Goal: Register for event/course

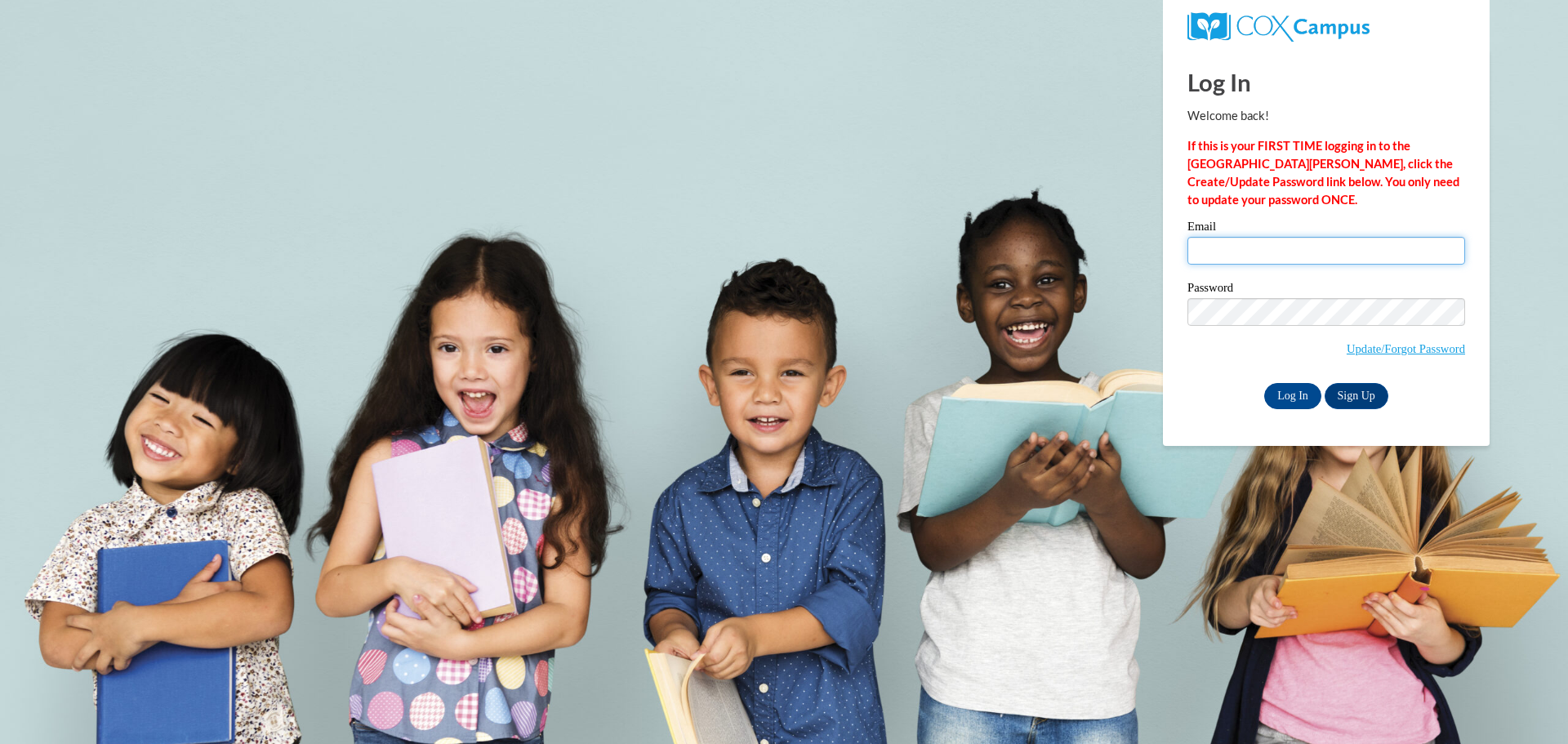
click at [1285, 254] on input "Email" at bounding box center [1326, 250] width 278 height 27
type input "kalienbl@chipfalls.org"
drag, startPoint x: 1295, startPoint y: 393, endPoint x: 1295, endPoint y: 385, distance: 8.0
click at [1295, 392] on input "Log In" at bounding box center [1293, 396] width 57 height 26
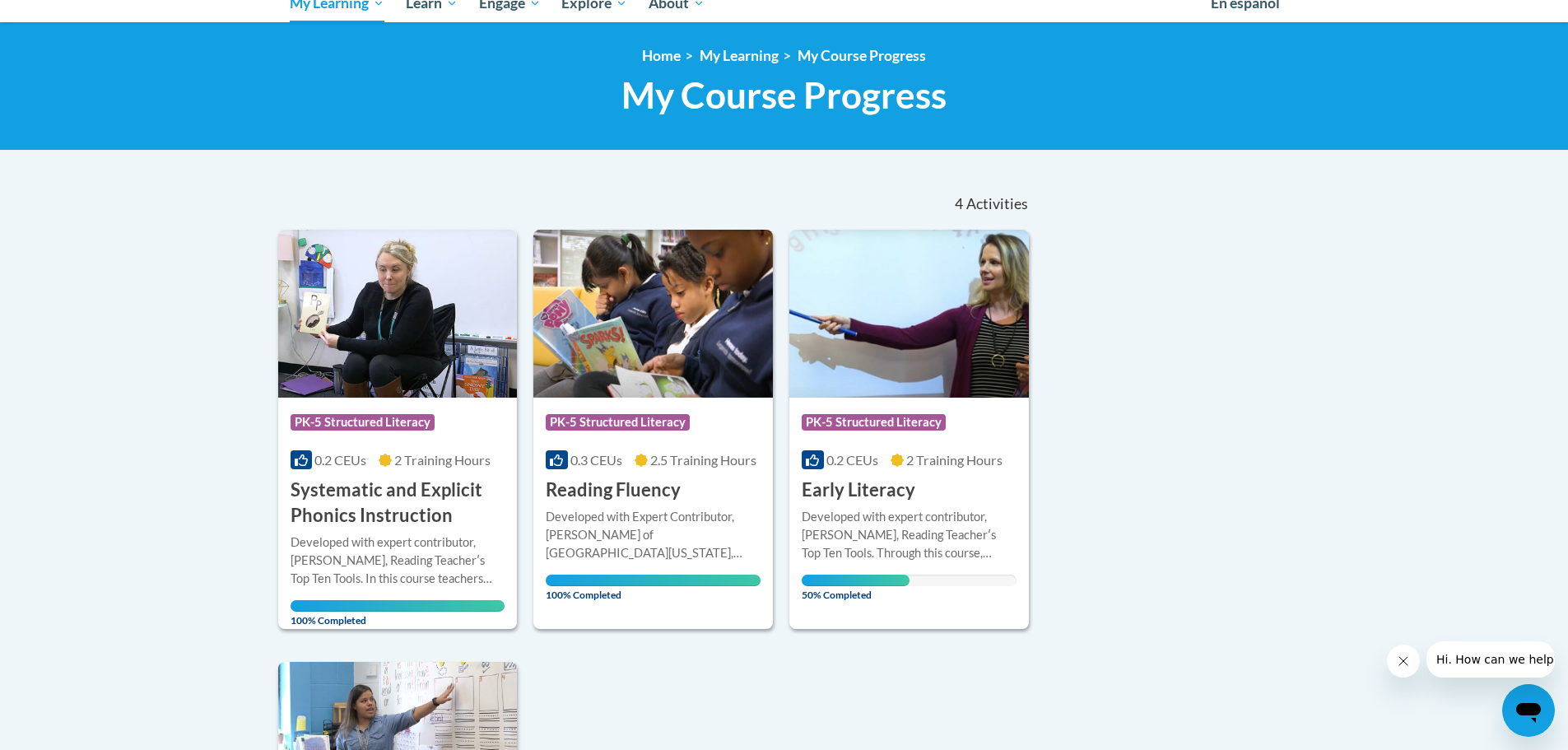
scroll to position [165, 0]
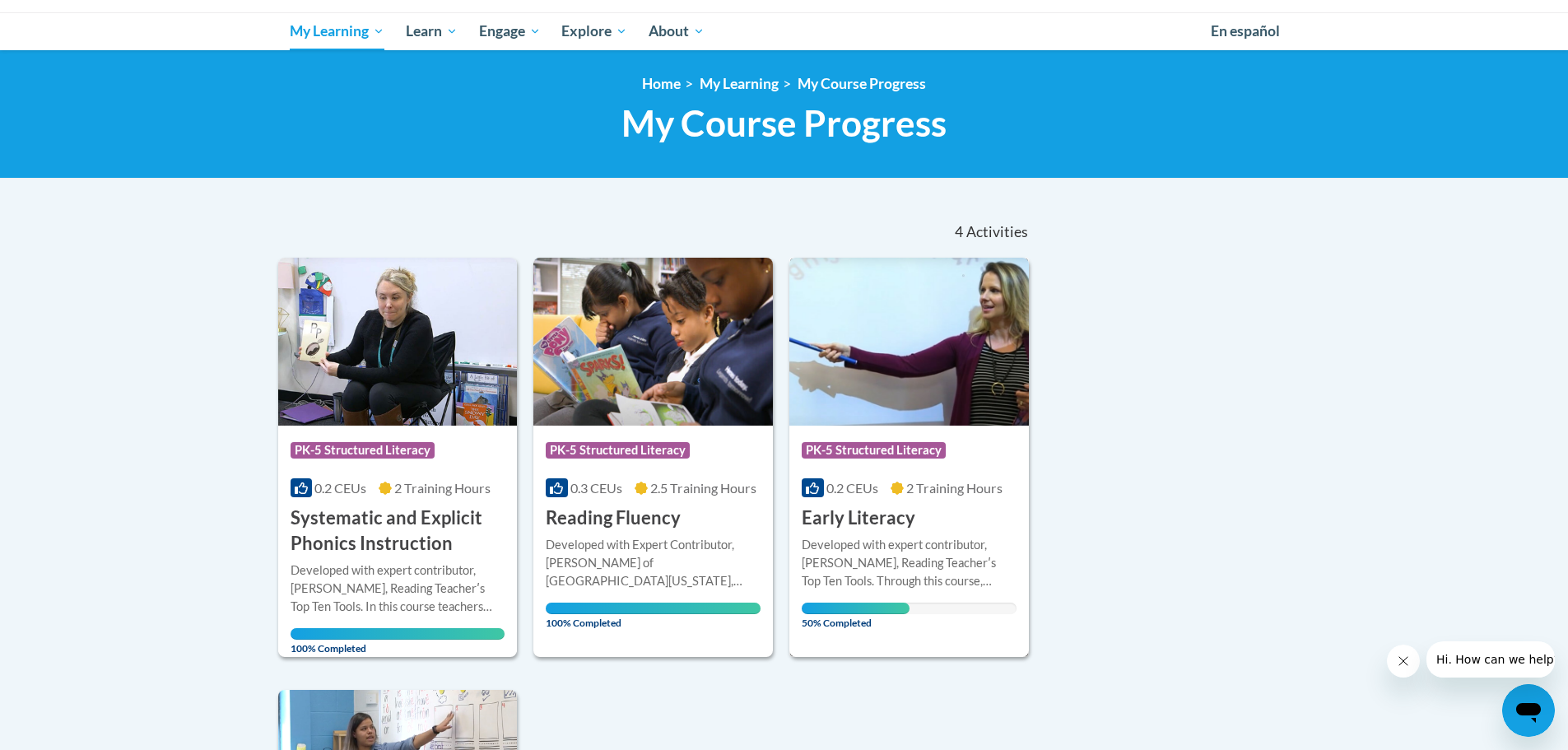
click at [861, 517] on h3 "Early Literacy" at bounding box center [858, 518] width 113 height 26
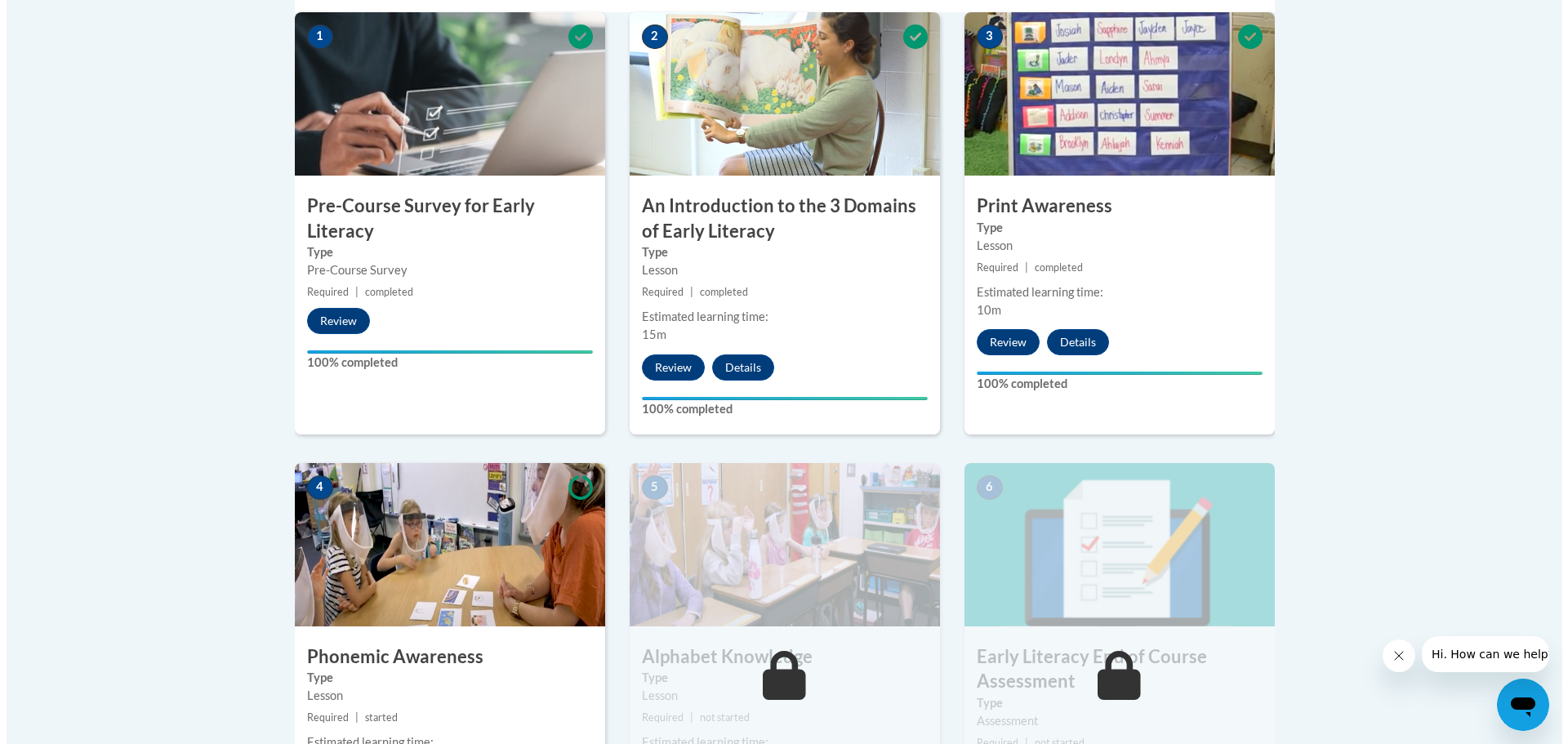
scroll to position [817, 0]
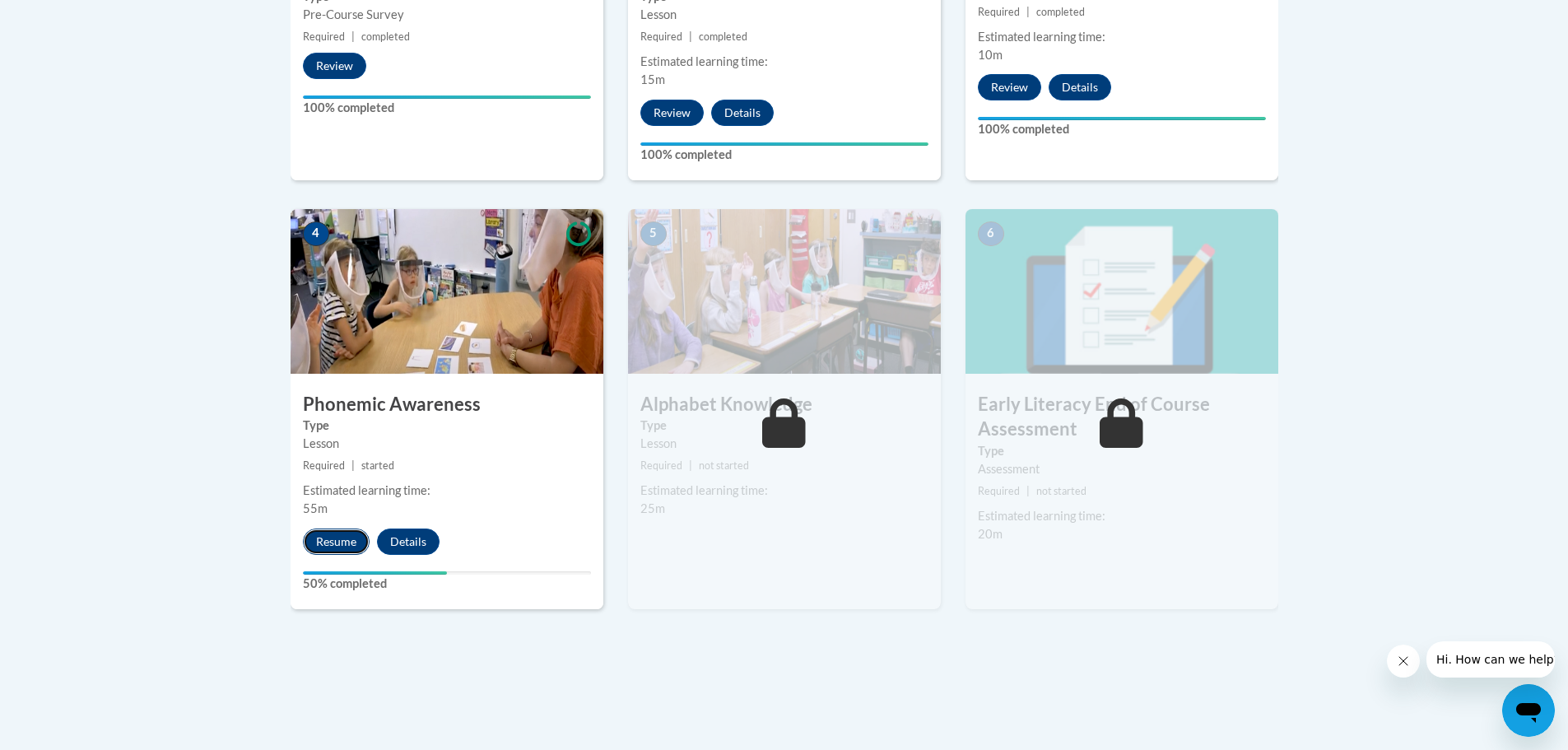
click at [339, 543] on button "Resume" at bounding box center [336, 542] width 67 height 26
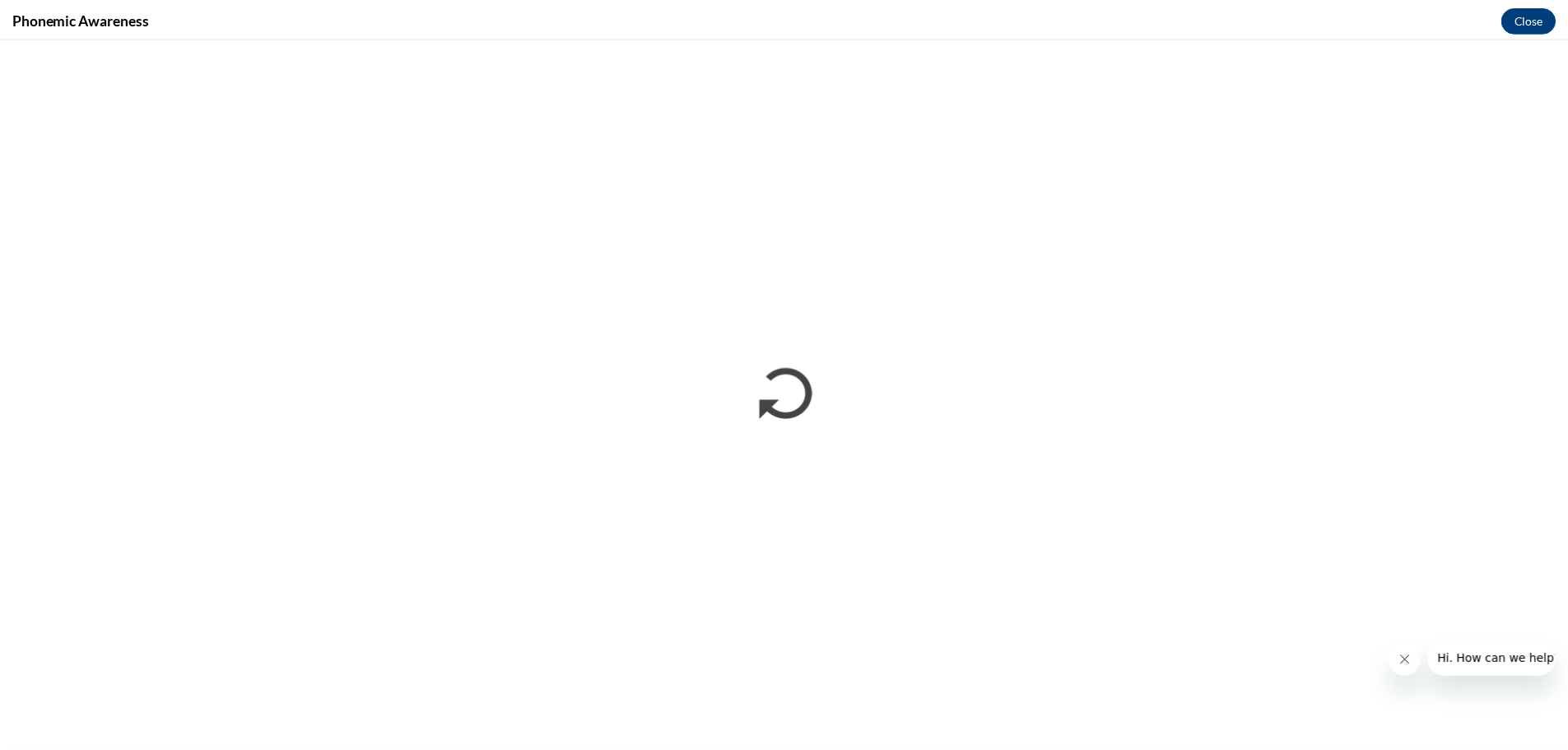
scroll to position [0, 0]
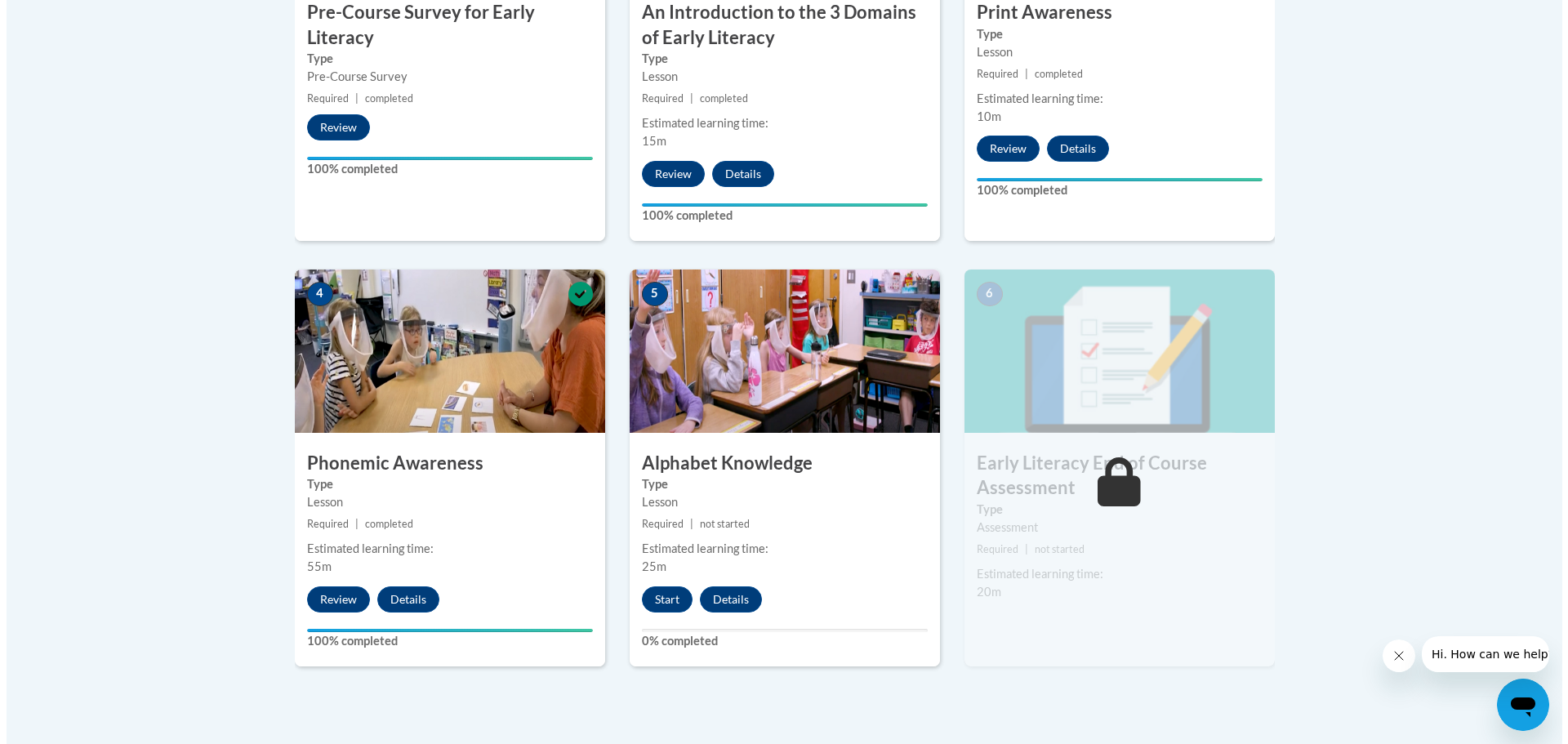
scroll to position [817, 0]
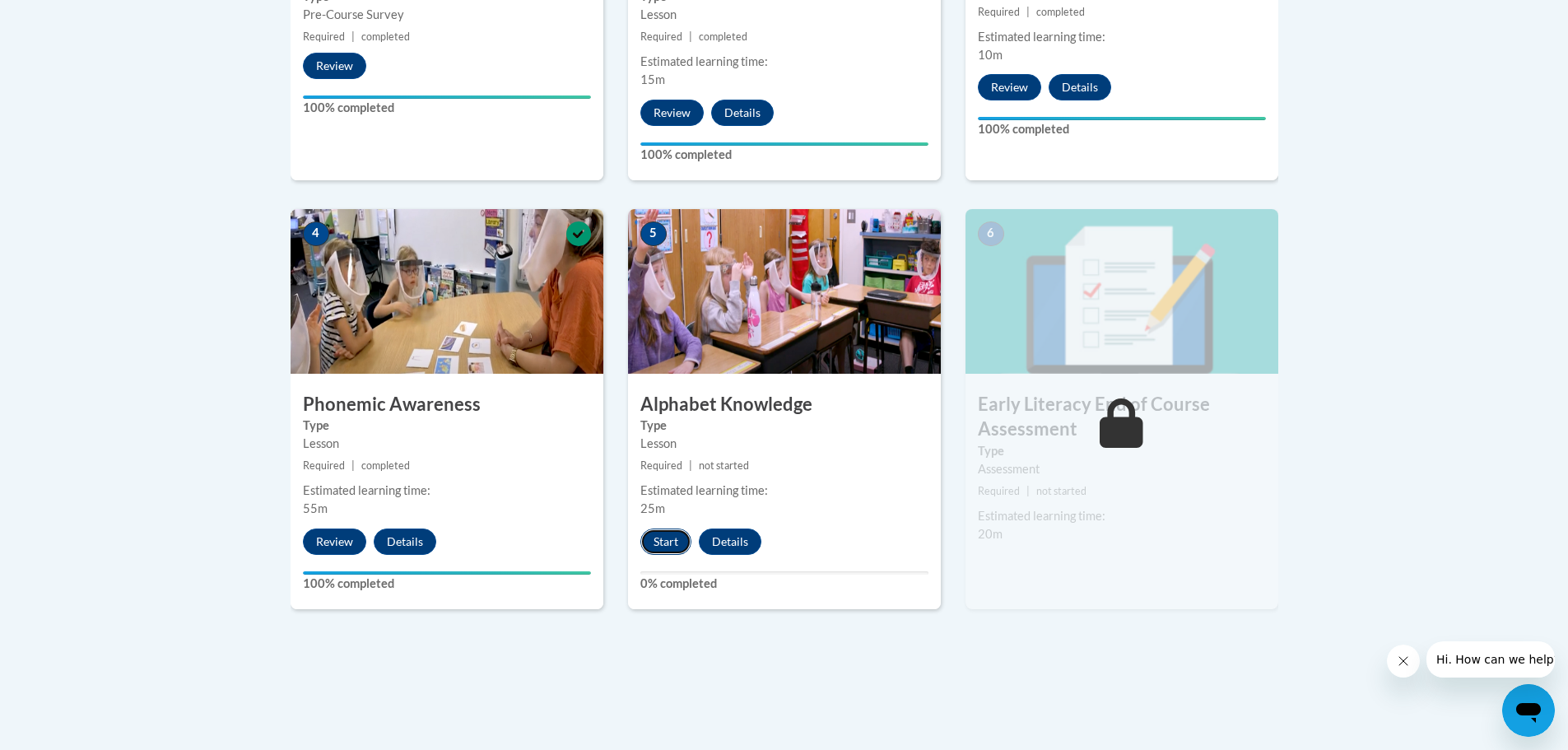
click at [670, 543] on button "Start" at bounding box center [665, 542] width 51 height 26
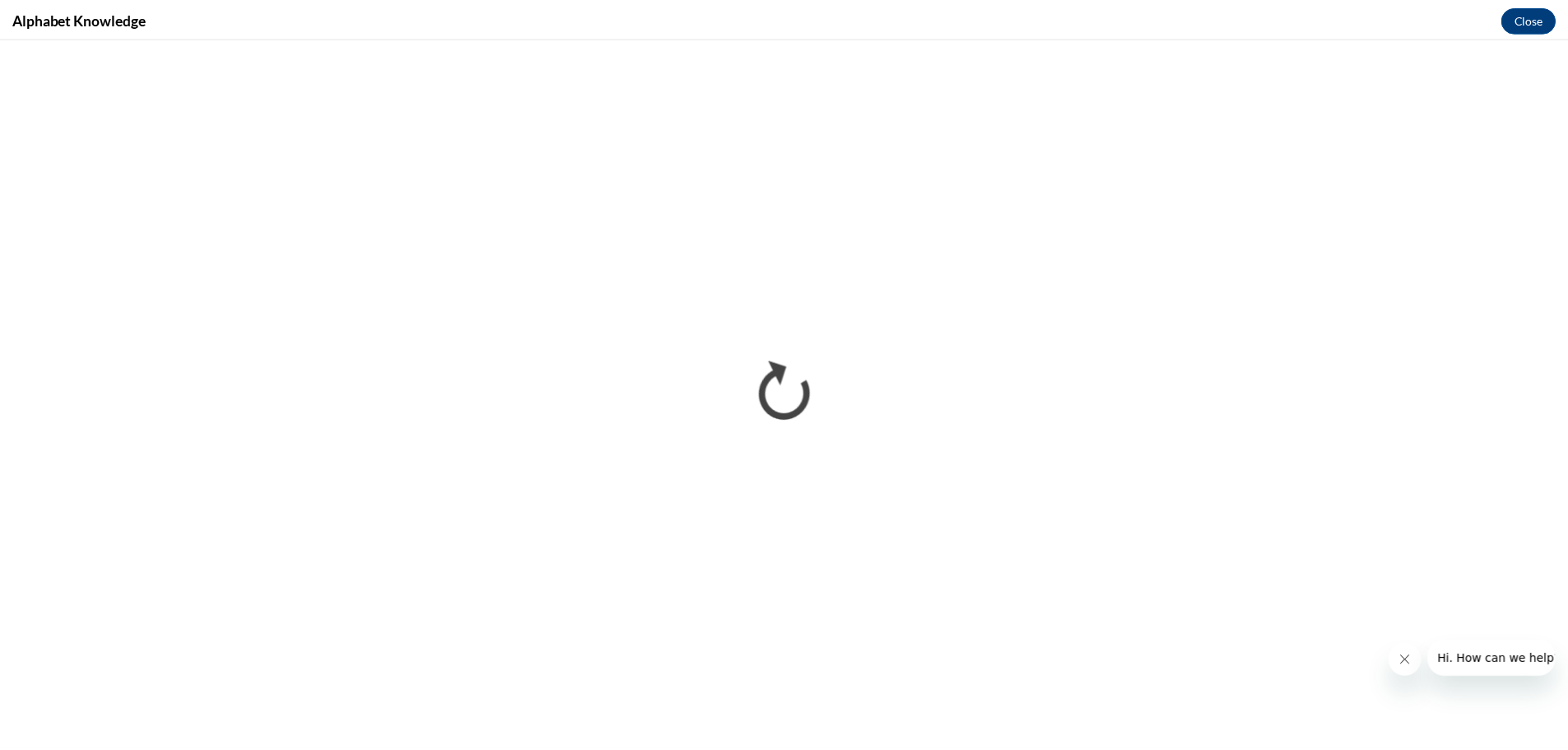
scroll to position [0, 0]
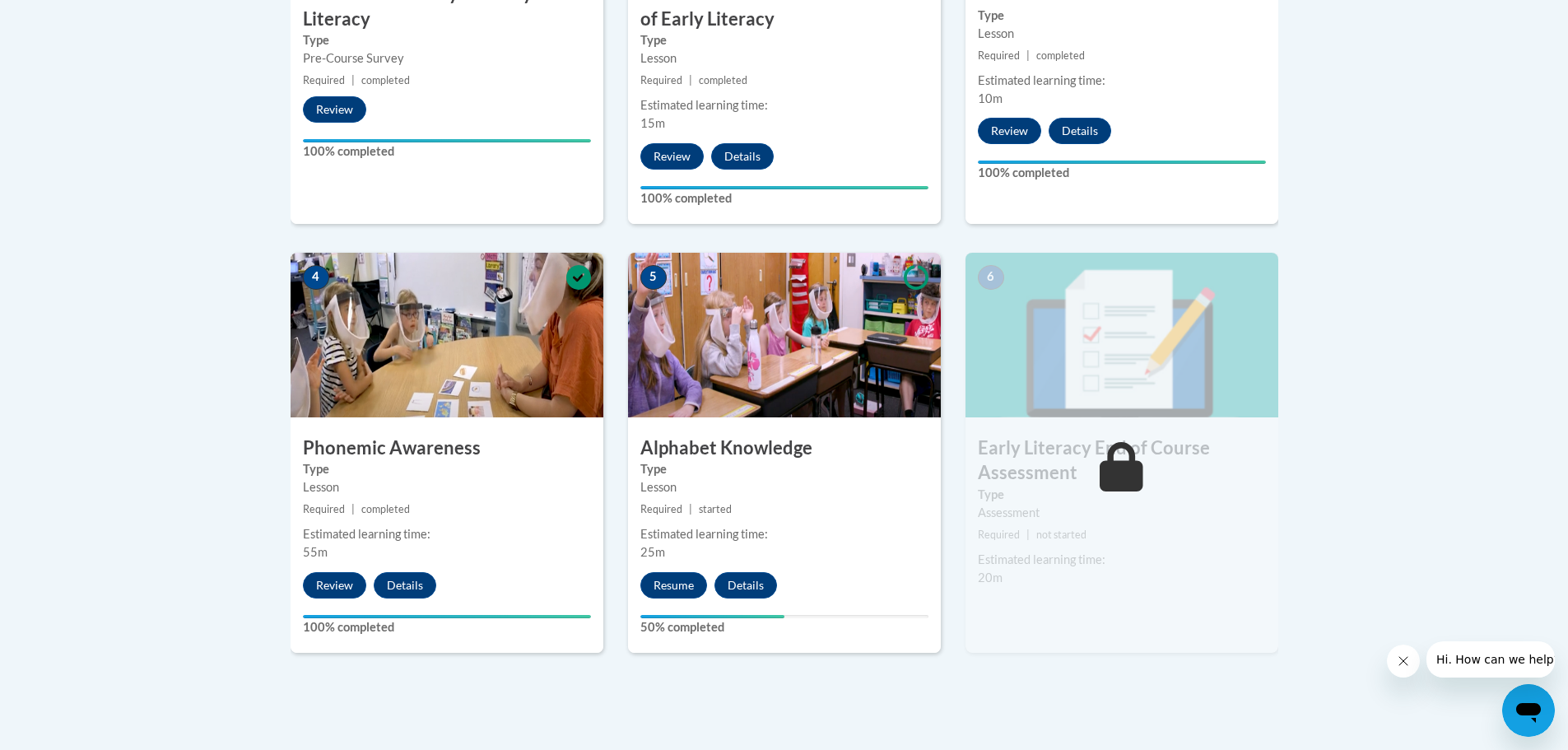
scroll to position [411, 0]
